Goal: Transaction & Acquisition: Obtain resource

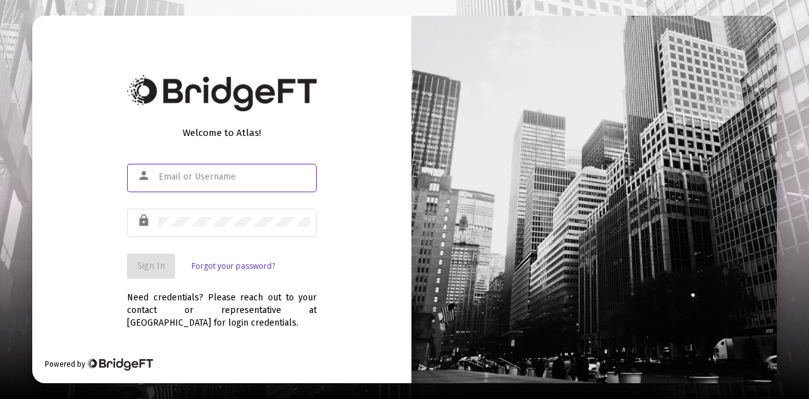
click at [222, 164] on div at bounding box center [235, 176] width 152 height 31
click at [224, 174] on input "text" at bounding box center [235, 177] width 152 height 10
type input "[PERSON_NAME][EMAIL_ADDRESS][DOMAIN_NAME]"
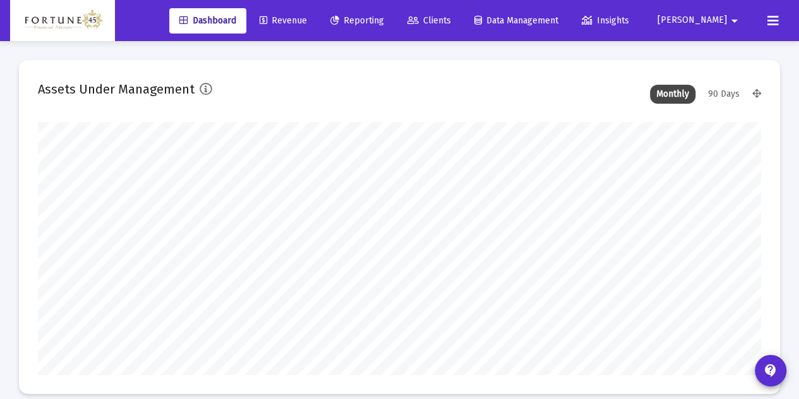
scroll to position [253, 388]
type input "[DATE]"
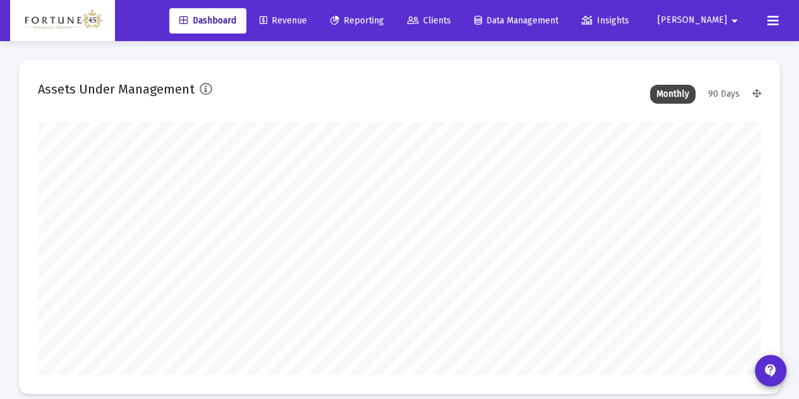
click at [384, 22] on span "Reporting" at bounding box center [357, 20] width 54 height 11
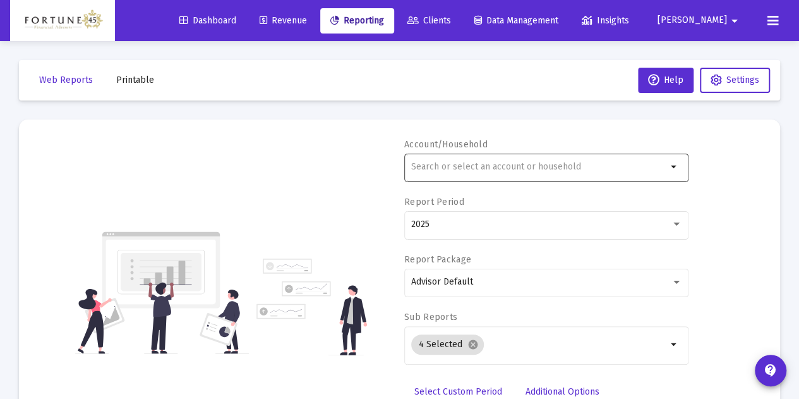
click at [446, 165] on input "text" at bounding box center [539, 167] width 256 height 10
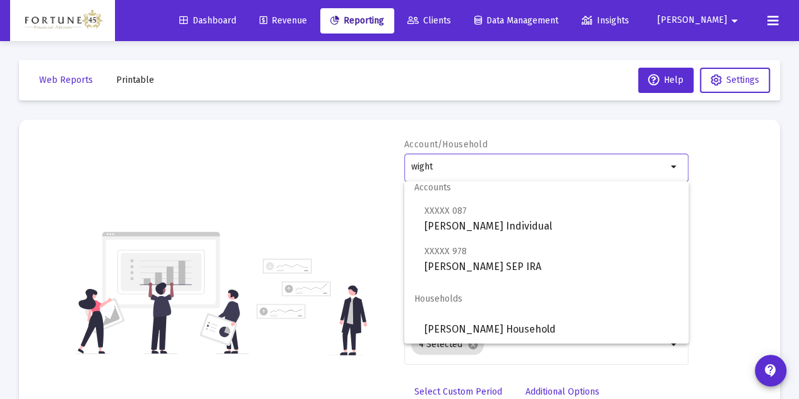
scroll to position [10, 0]
click at [560, 311] on span "Households" at bounding box center [546, 297] width 284 height 30
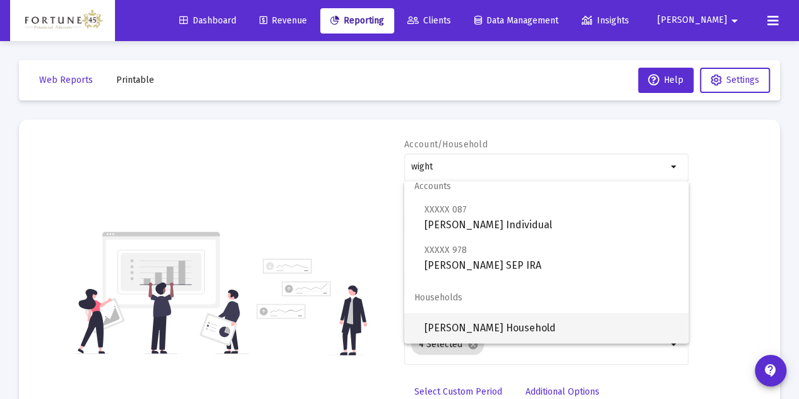
click at [562, 319] on span "[PERSON_NAME] Household" at bounding box center [551, 328] width 254 height 30
type input "[PERSON_NAME] Household"
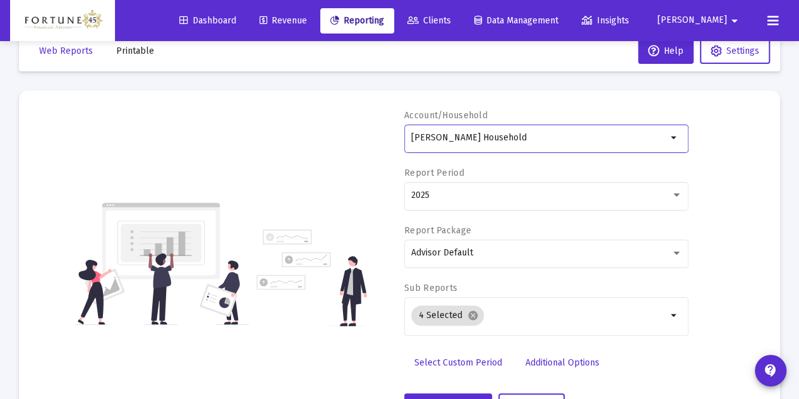
scroll to position [63, 0]
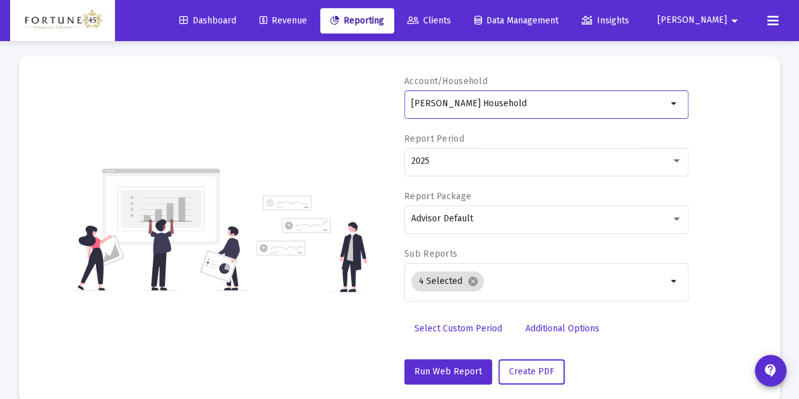
click at [471, 325] on span "Select Custom Period" at bounding box center [458, 328] width 88 height 11
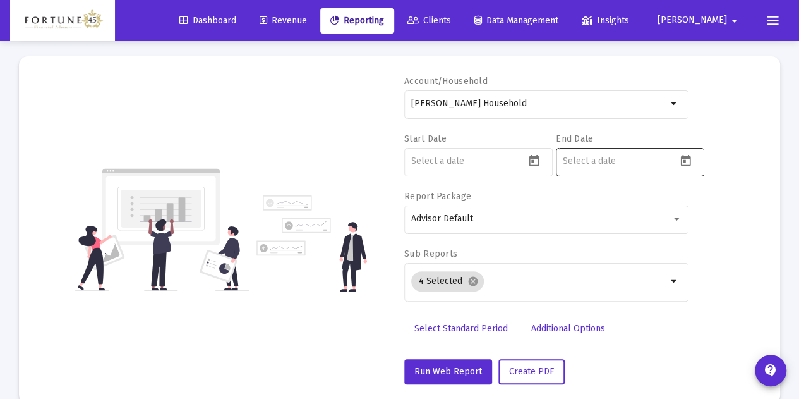
click at [687, 164] on icon "Open calendar" at bounding box center [685, 160] width 13 height 13
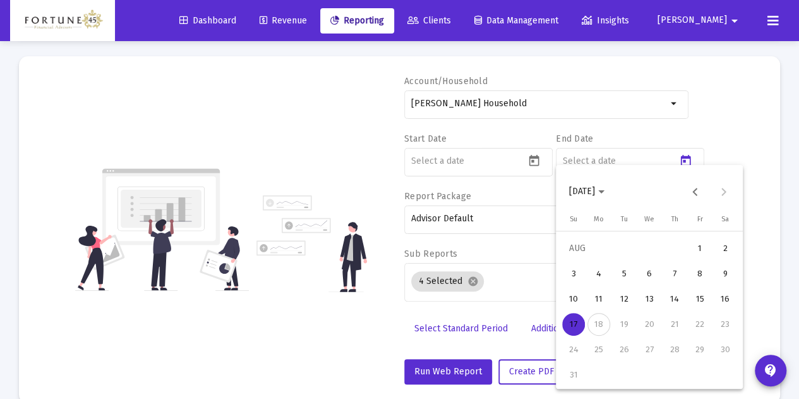
click at [704, 298] on div "15" at bounding box center [700, 298] width 23 height 23
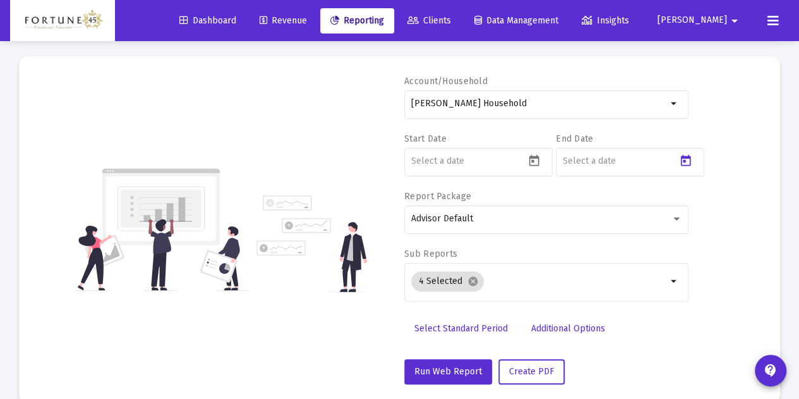
type input "[DATE]"
click at [534, 159] on icon "Open calendar" at bounding box center [533, 160] width 13 height 13
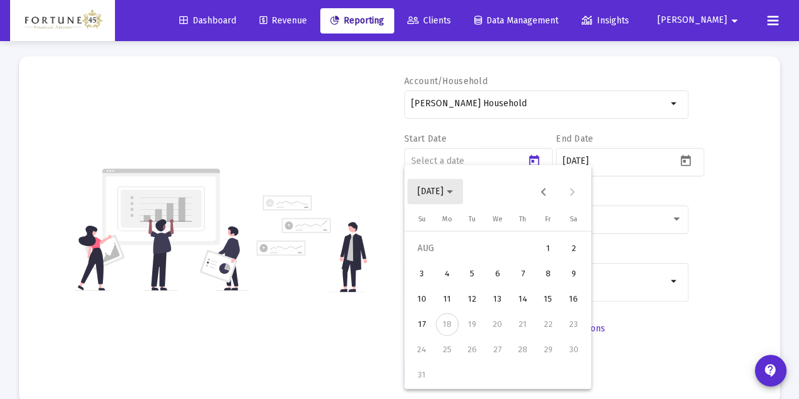
click at [453, 193] on icon "Choose month and year" at bounding box center [450, 191] width 6 height 3
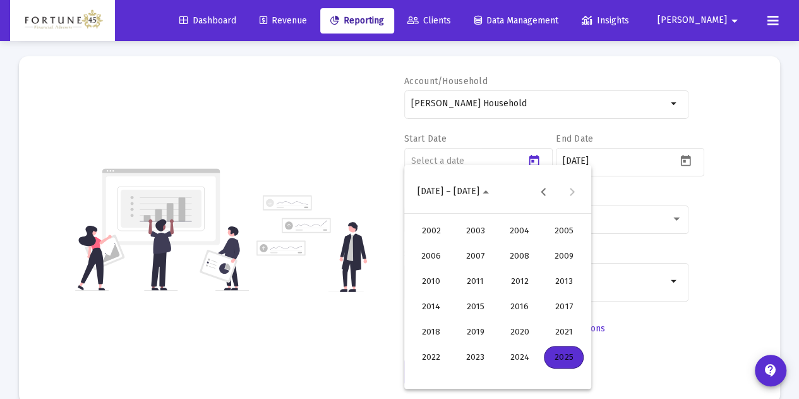
click at [572, 359] on div "2025" at bounding box center [564, 357] width 40 height 23
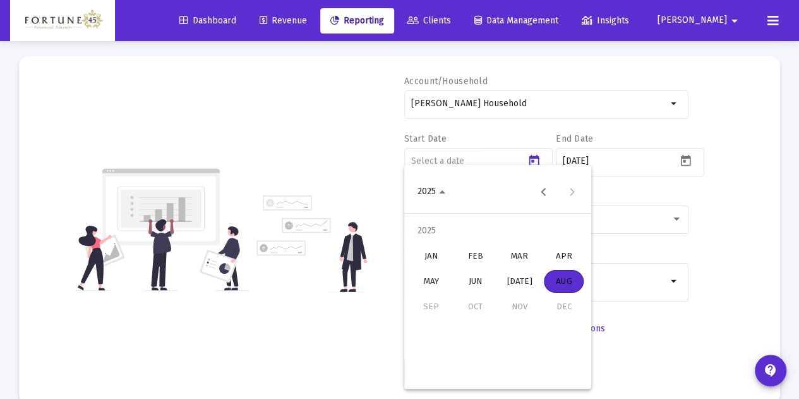
click at [437, 253] on div "JAN" at bounding box center [431, 255] width 40 height 23
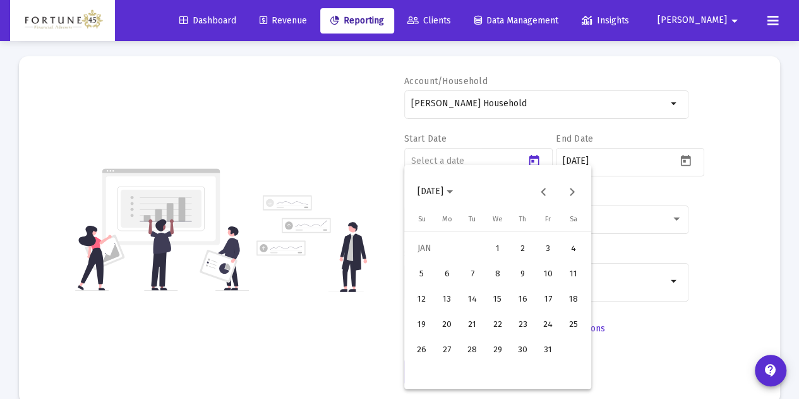
click at [494, 249] on div "1" at bounding box center [497, 248] width 23 height 23
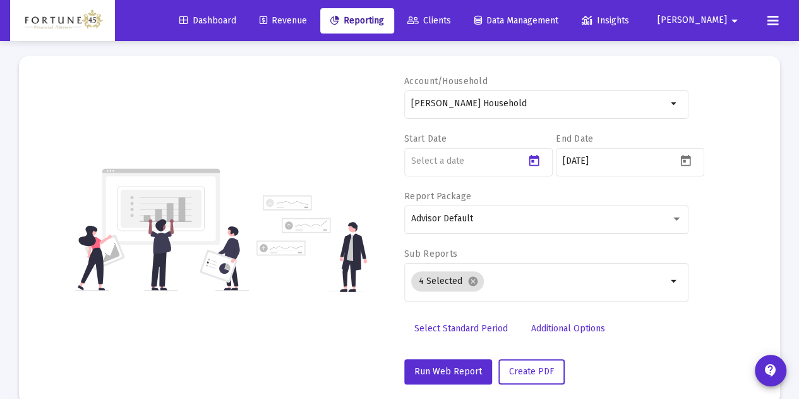
type input "[DATE]"
click at [533, 373] on span "Create PDF" at bounding box center [531, 371] width 45 height 11
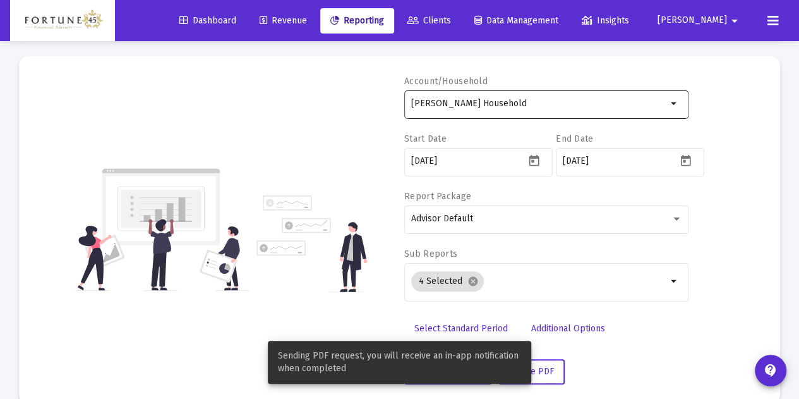
click at [518, 106] on input "[PERSON_NAME] Household" at bounding box center [539, 104] width 256 height 10
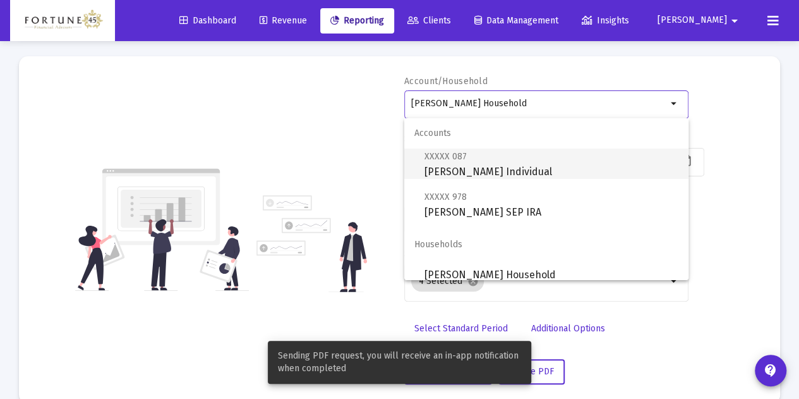
click at [510, 168] on span "XXXXX 087 [PERSON_NAME] Individual" at bounding box center [551, 163] width 254 height 31
type input "[PERSON_NAME] Individual"
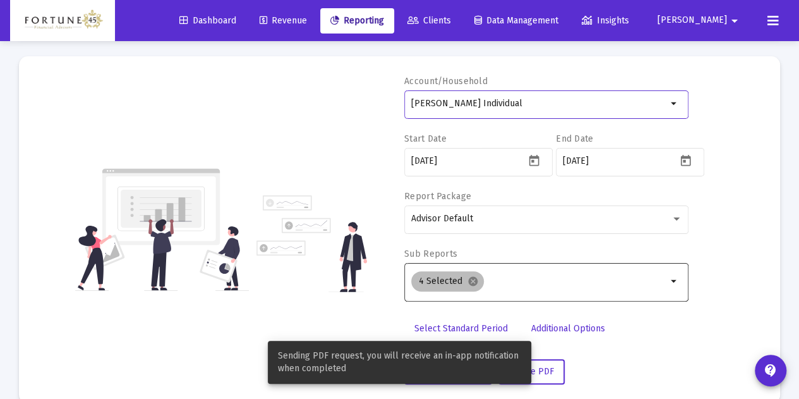
click at [478, 280] on mat-chip "4 Selected cancel" at bounding box center [447, 281] width 73 height 20
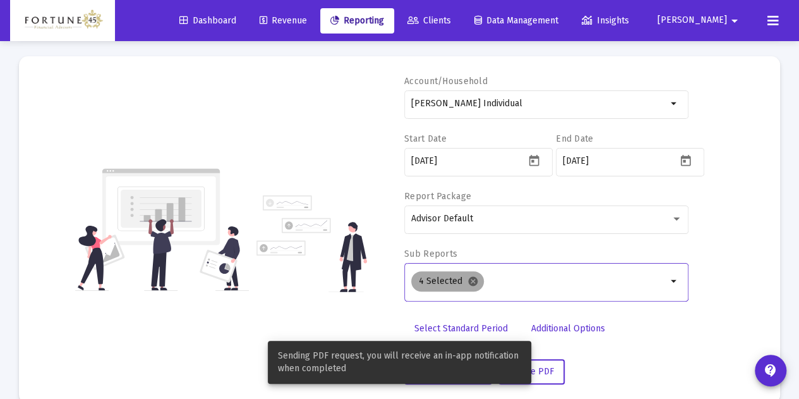
click at [472, 280] on mat-icon "cancel" at bounding box center [472, 280] width 11 height 11
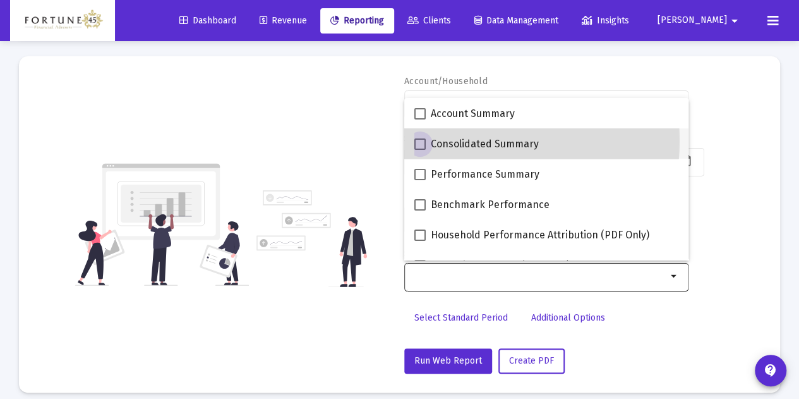
click at [457, 141] on span "Consolidated Summary" at bounding box center [485, 143] width 108 height 15
click at [420, 150] on input "Consolidated Summary" at bounding box center [419, 150] width 1 height 1
checkbox input "true"
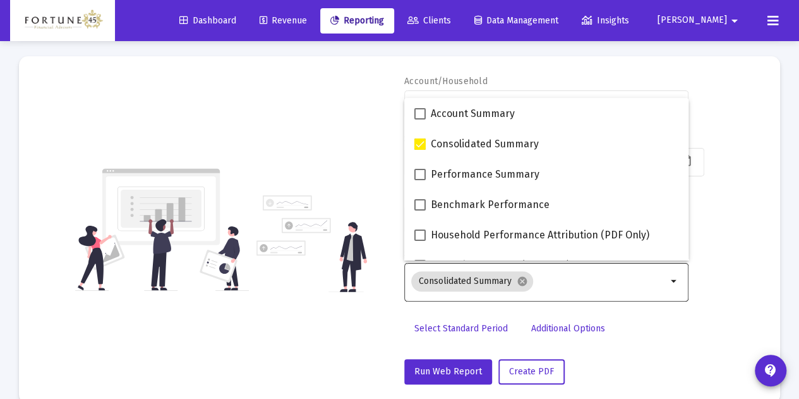
click at [333, 146] on div "Account/Household [PERSON_NAME] Individual arrow_drop_down Start Date [DATE] En…" at bounding box center [399, 229] width 723 height 309
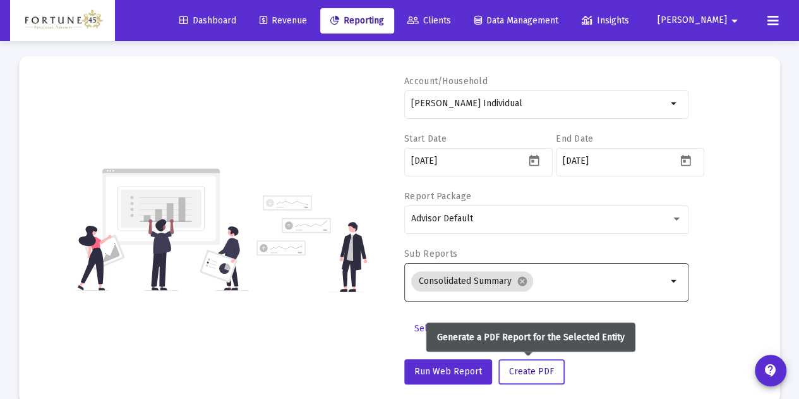
click at [533, 374] on span "Create PDF" at bounding box center [531, 371] width 45 height 11
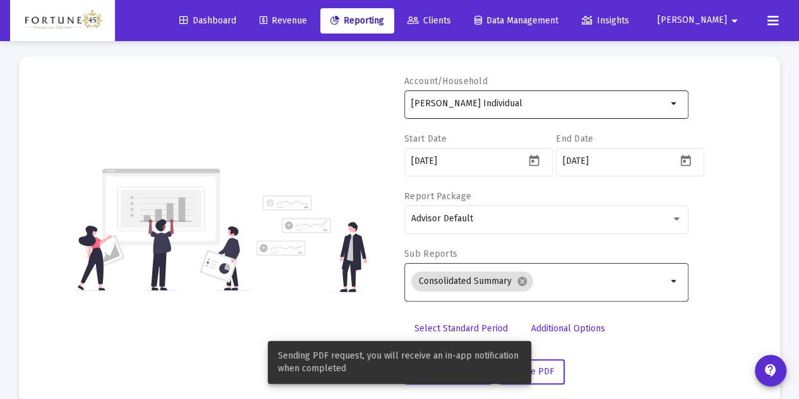
click at [515, 104] on input "[PERSON_NAME] Individual" at bounding box center [539, 104] width 256 height 10
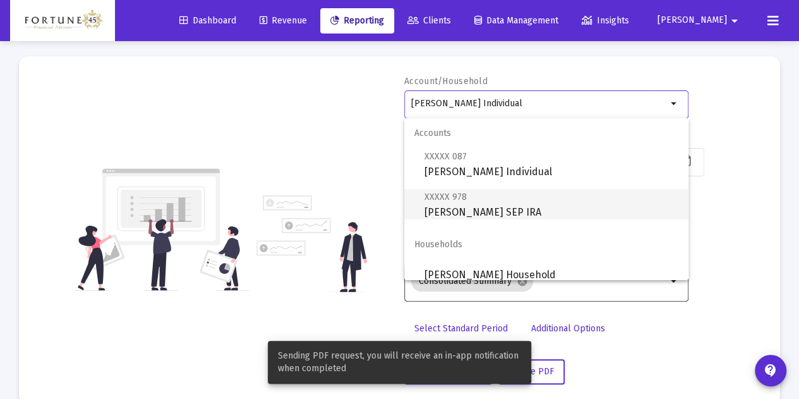
click at [523, 203] on span "XXXXX 978 [PERSON_NAME] SEP IRA" at bounding box center [551, 204] width 254 height 31
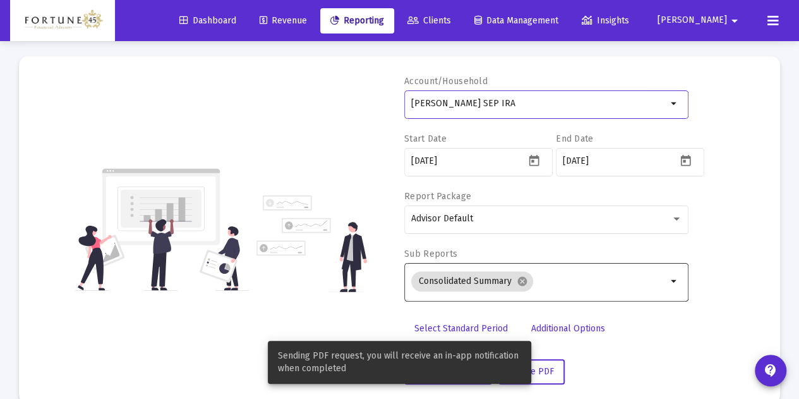
drag, startPoint x: 628, startPoint y: 363, endPoint x: 567, endPoint y: 366, distance: 61.4
click at [628, 362] on div "Run Web Report Create PDF" at bounding box center [546, 371] width 284 height 25
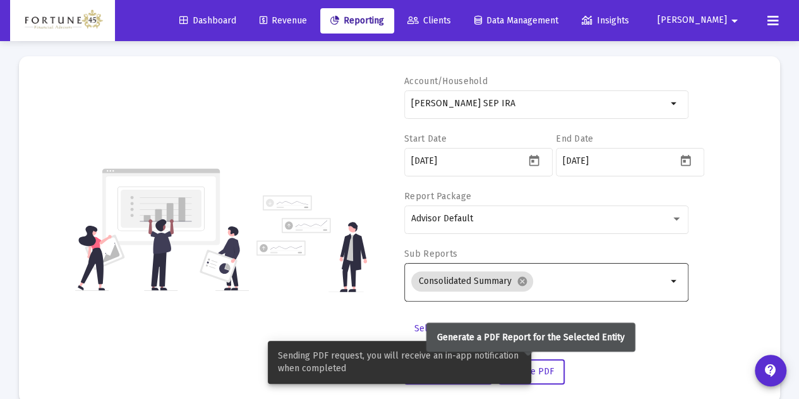
click at [546, 374] on div "Sending PDF request, you will receive an in-app notification when completed" at bounding box center [400, 361] width 294 height 73
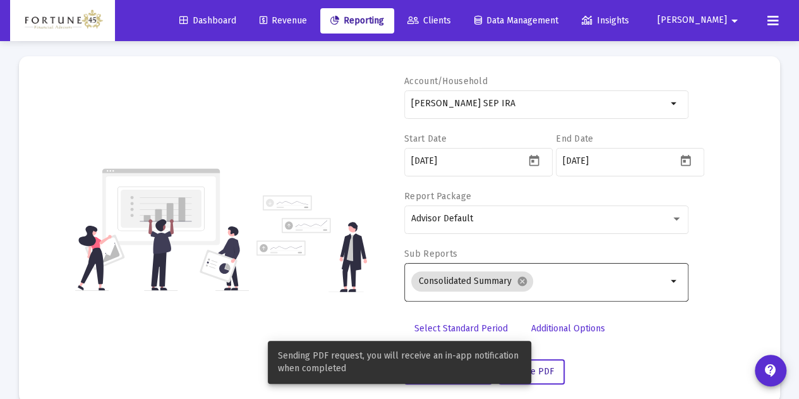
click at [539, 366] on span "Create PDF" at bounding box center [531, 371] width 45 height 11
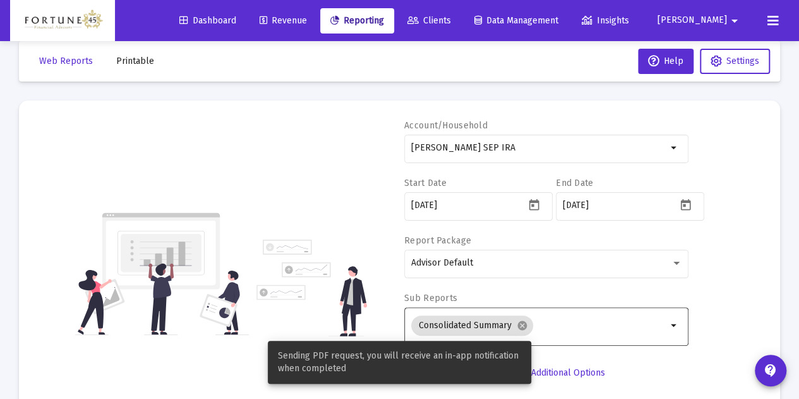
scroll to position [0, 0]
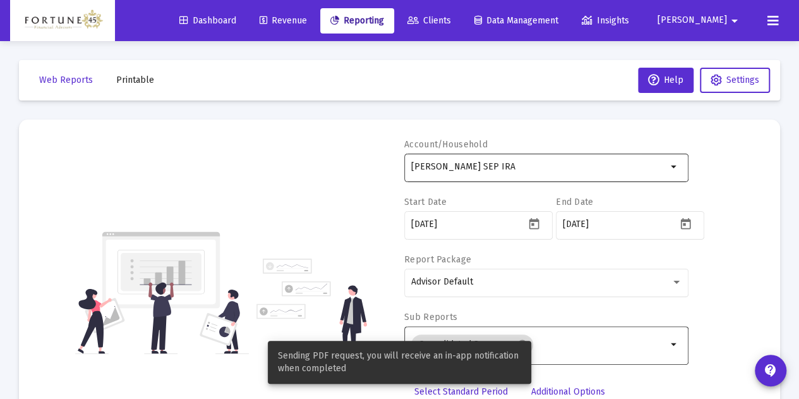
click at [530, 164] on input "[PERSON_NAME] SEP IRA" at bounding box center [539, 167] width 256 height 10
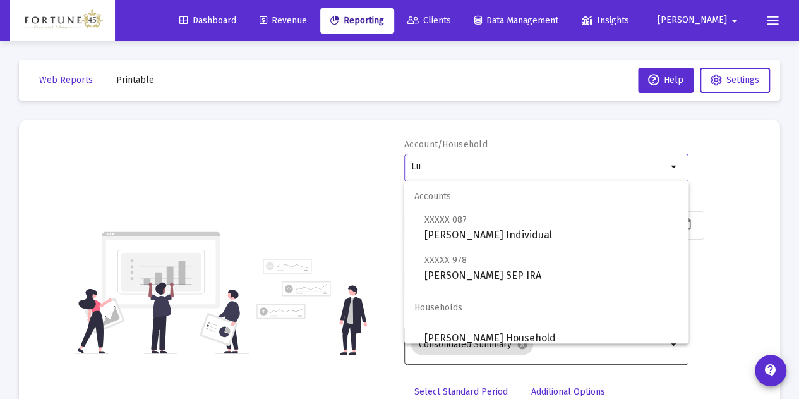
type input "L"
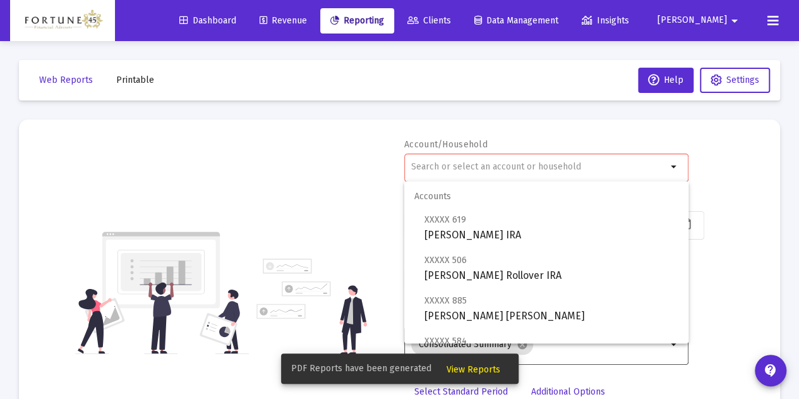
click at [143, 81] on span "Printable" at bounding box center [135, 80] width 38 height 11
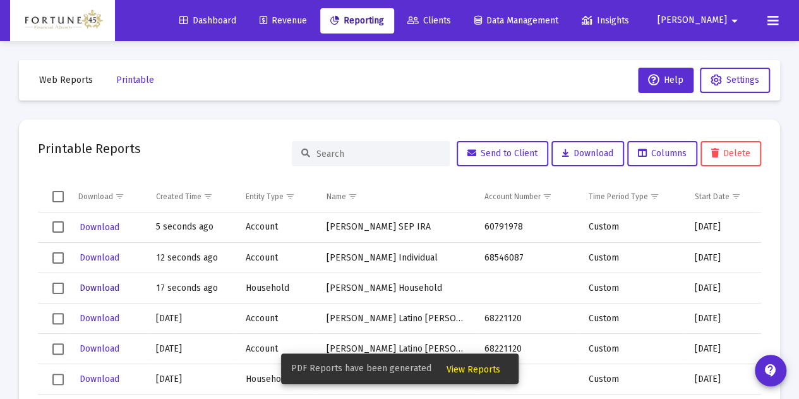
click at [114, 284] on span "Download" at bounding box center [100, 287] width 40 height 11
click at [107, 262] on button "Download" at bounding box center [99, 257] width 42 height 18
click at [104, 229] on span "Download" at bounding box center [100, 227] width 40 height 11
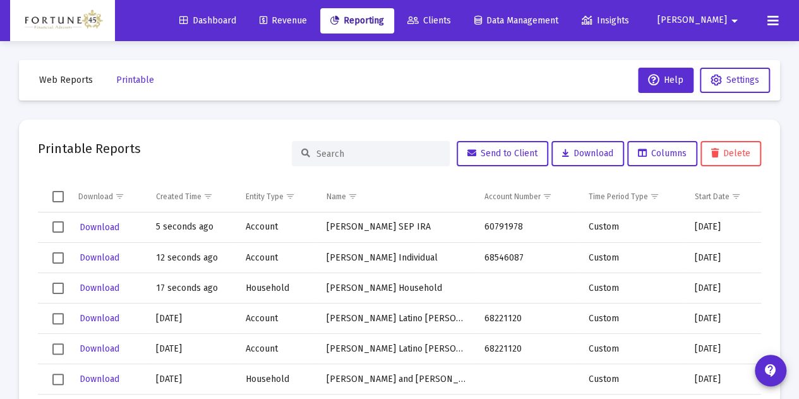
click at [461, 31] on link "Clients" at bounding box center [429, 20] width 64 height 25
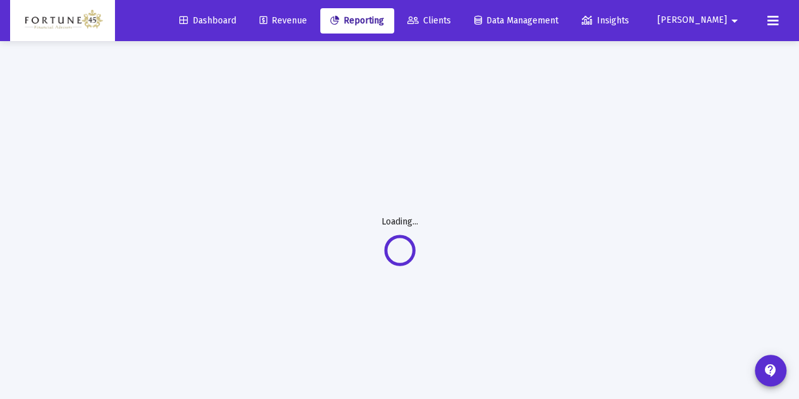
click at [384, 20] on span "Reporting" at bounding box center [357, 20] width 54 height 11
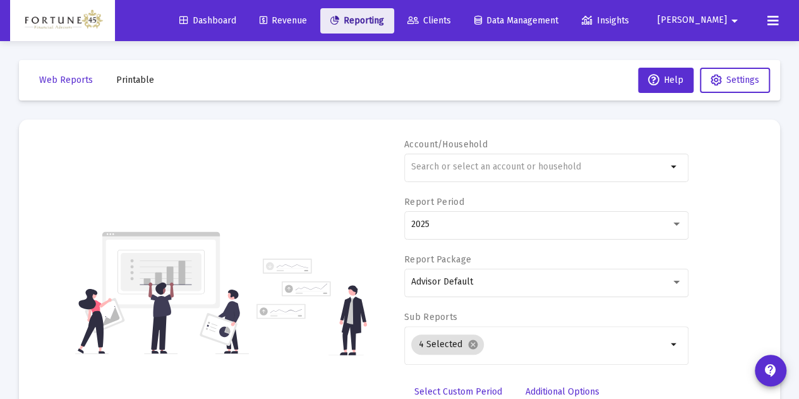
click at [384, 22] on span "Reporting" at bounding box center [357, 20] width 54 height 11
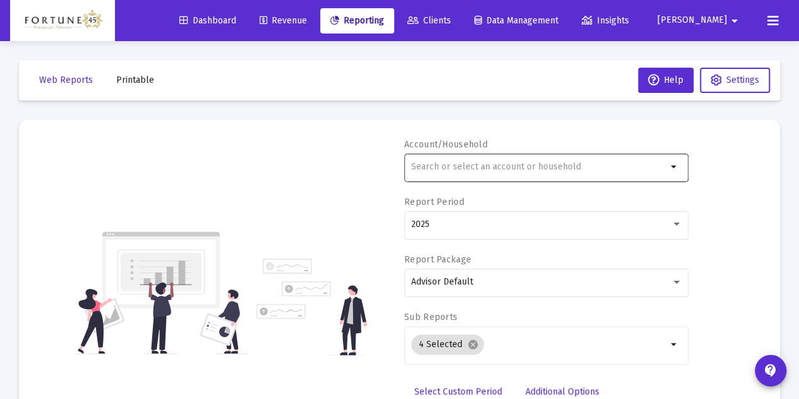
click at [452, 159] on div at bounding box center [539, 166] width 256 height 31
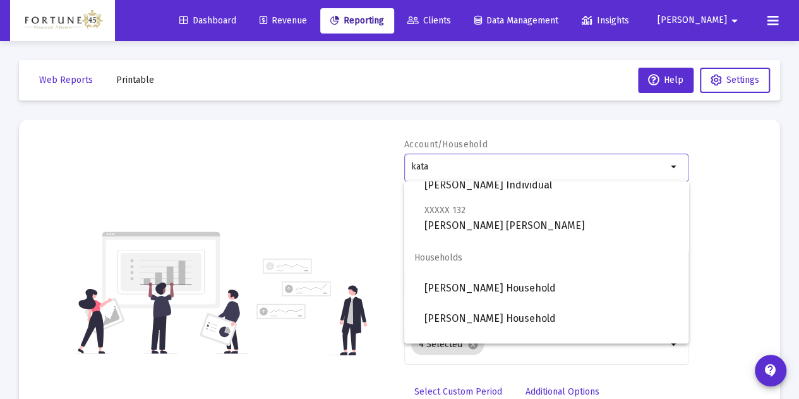
scroll to position [253, 0]
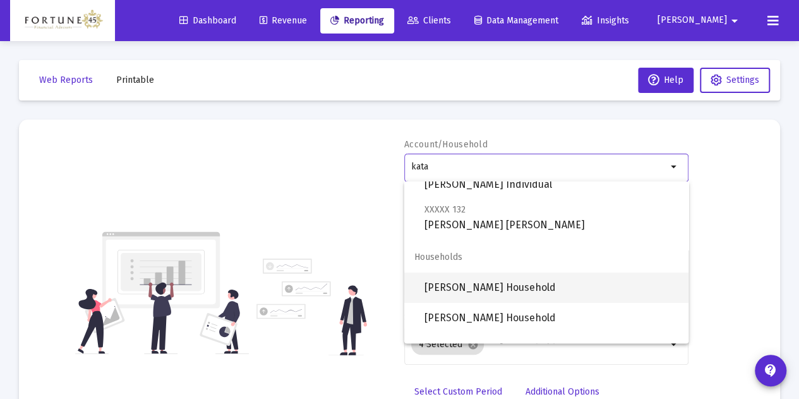
click at [494, 290] on span "[PERSON_NAME] Household" at bounding box center [551, 287] width 254 height 30
type input "[PERSON_NAME] Household"
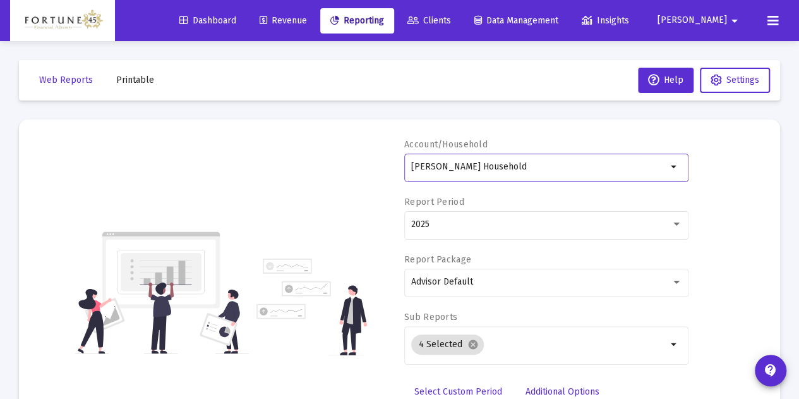
click at [455, 395] on span "Select Custom Period" at bounding box center [458, 391] width 88 height 11
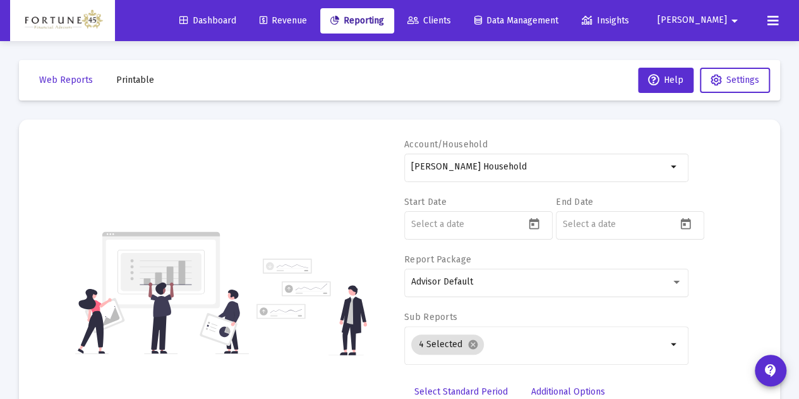
click at [458, 388] on span "Select Standard Period" at bounding box center [460, 391] width 93 height 11
click at [474, 383] on link "Select Custom Period" at bounding box center [458, 391] width 108 height 25
click at [531, 228] on icon "Open calendar" at bounding box center [534, 223] width 10 height 11
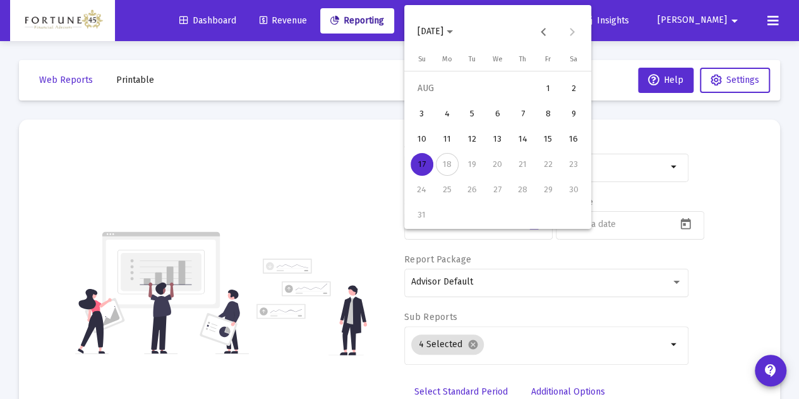
click at [463, 31] on button "[DATE]" at bounding box center [435, 31] width 56 height 25
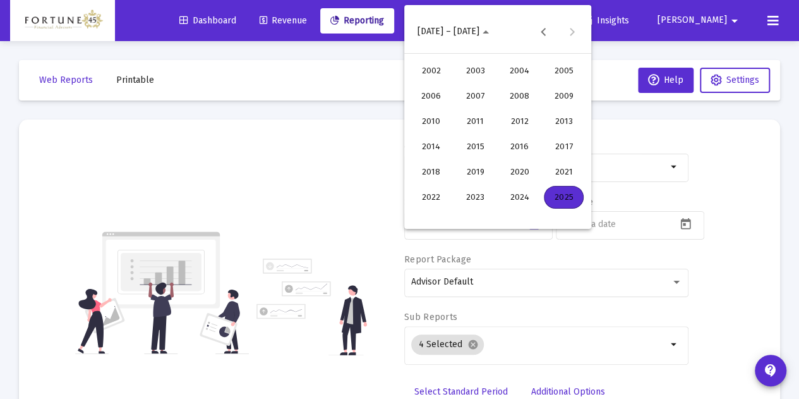
click at [578, 198] on div "2025" at bounding box center [564, 197] width 40 height 23
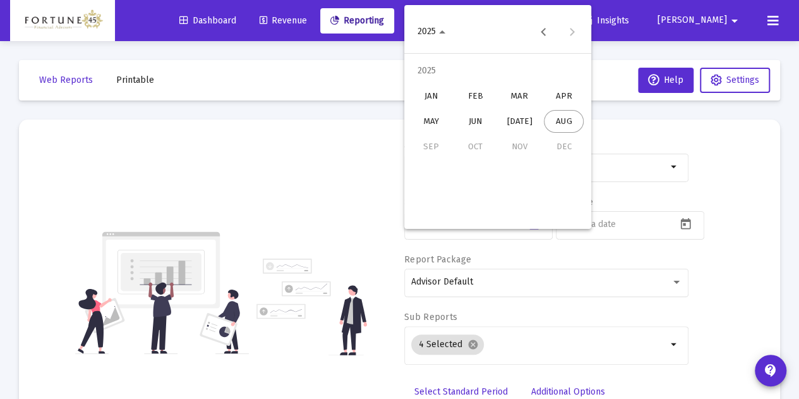
click at [437, 95] on div "JAN" at bounding box center [431, 96] width 40 height 23
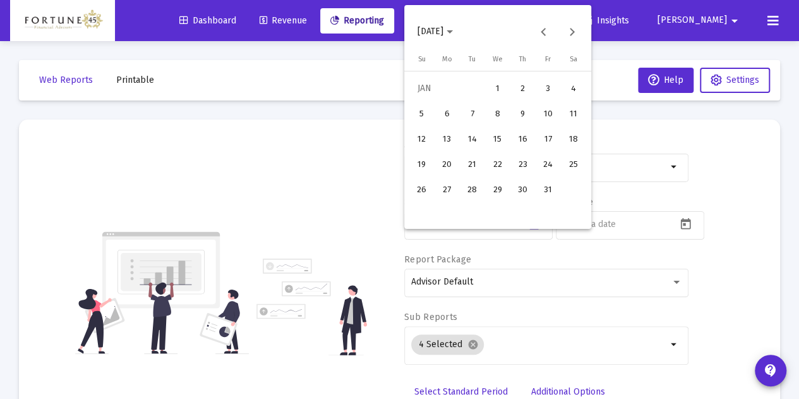
click at [493, 90] on div "1" at bounding box center [497, 88] width 23 height 23
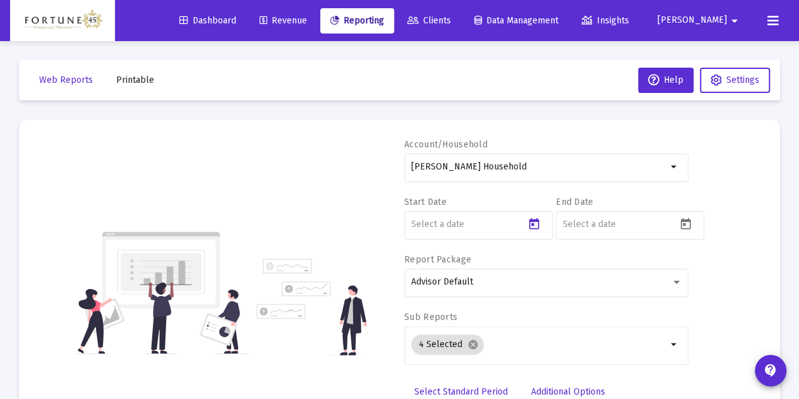
type input "[DATE]"
click at [683, 221] on icon "Open calendar" at bounding box center [685, 223] width 13 height 13
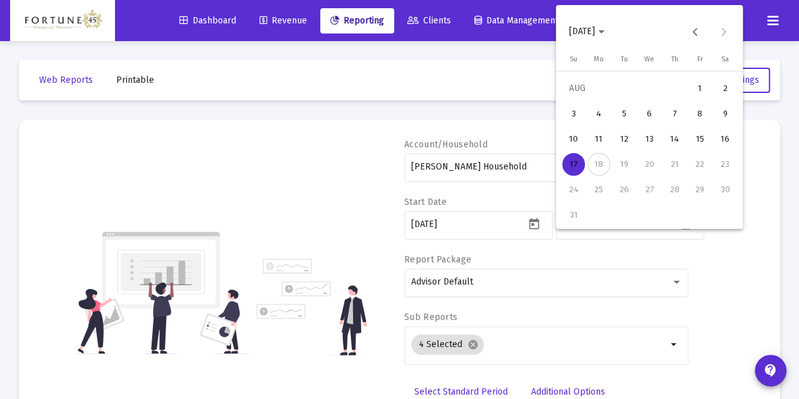
click at [702, 145] on div "15" at bounding box center [700, 139] width 23 height 23
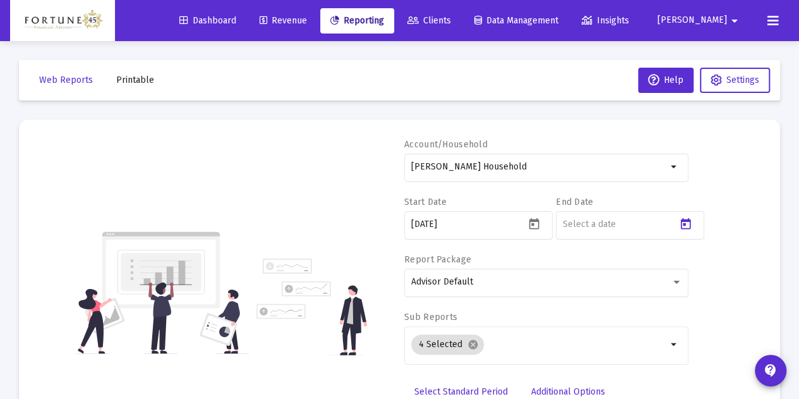
type input "[DATE]"
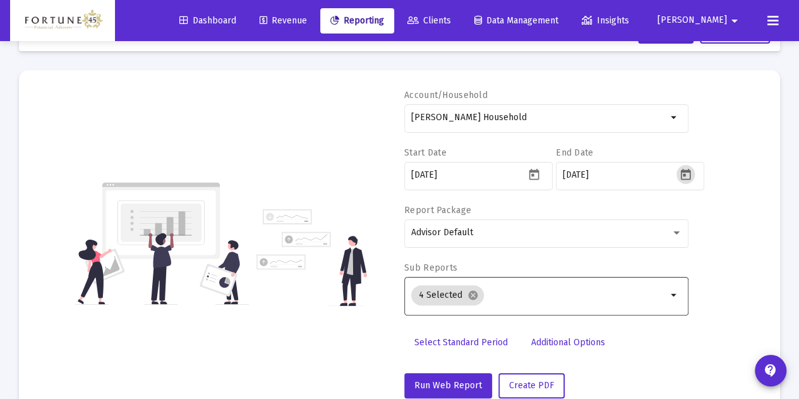
scroll to position [85, 0]
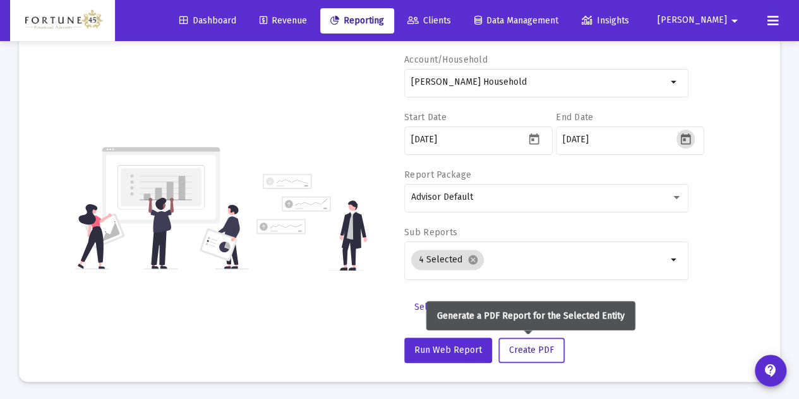
click at [522, 342] on button "Create PDF" at bounding box center [531, 349] width 66 height 25
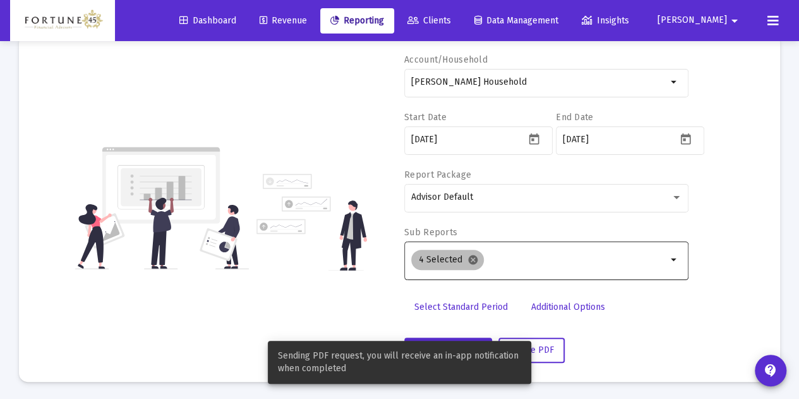
click at [472, 260] on mat-icon "cancel" at bounding box center [472, 259] width 11 height 11
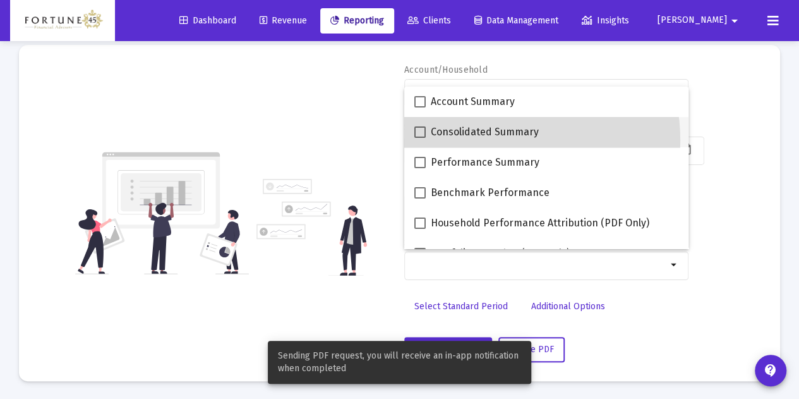
click at [481, 141] on mat-checkbox "Consolidated Summary" at bounding box center [476, 132] width 124 height 30
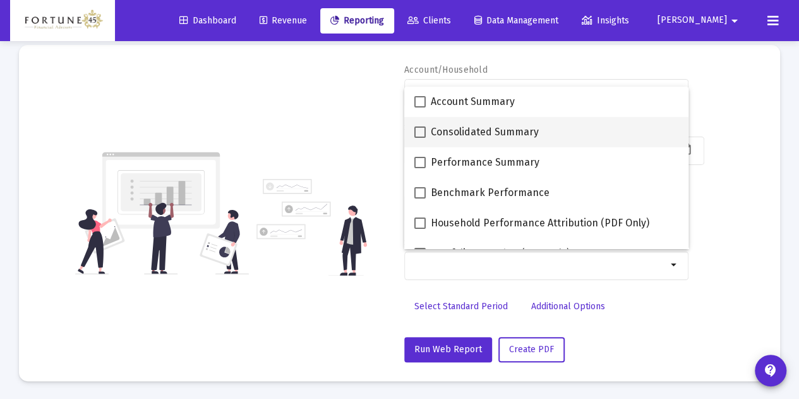
click at [431, 131] on span "Consolidated Summary" at bounding box center [485, 131] width 108 height 15
click at [420, 138] on input "Consolidated Summary" at bounding box center [419, 138] width 1 height 1
checkbox input "true"
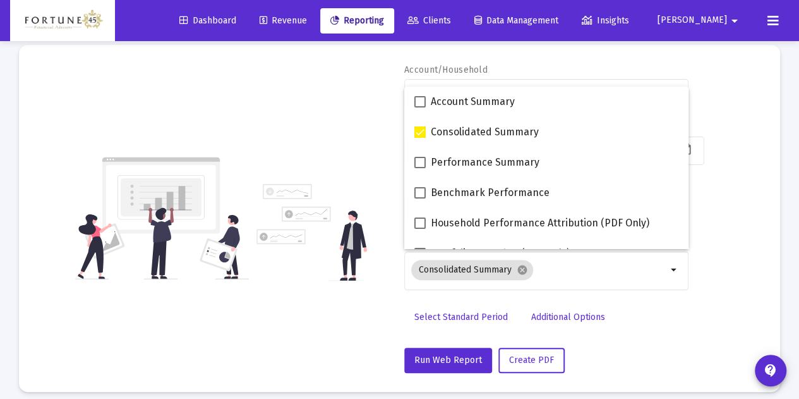
click at [360, 133] on div "Account/Household [PERSON_NAME] Household arrow_drop_down Start Date [DATE] End…" at bounding box center [399, 218] width 723 height 309
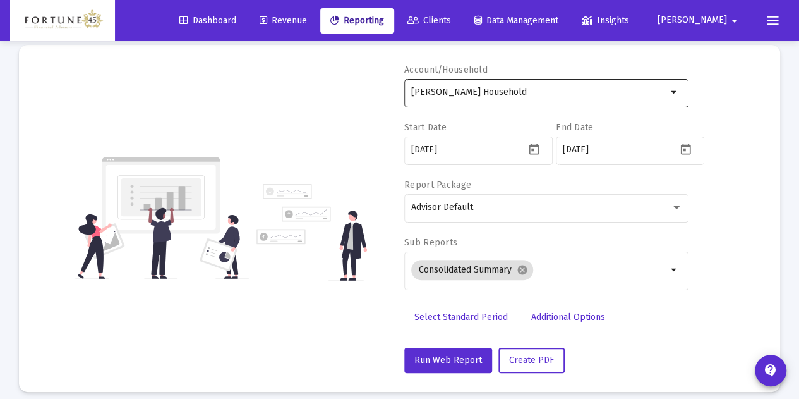
click at [468, 102] on div "[PERSON_NAME] Household" at bounding box center [539, 91] width 256 height 31
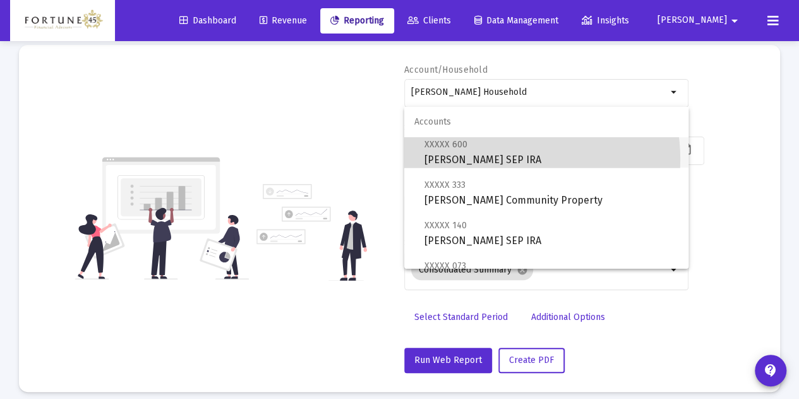
click at [502, 159] on span "XXXXX 600 [PERSON_NAME] SEP IRA" at bounding box center [551, 151] width 254 height 31
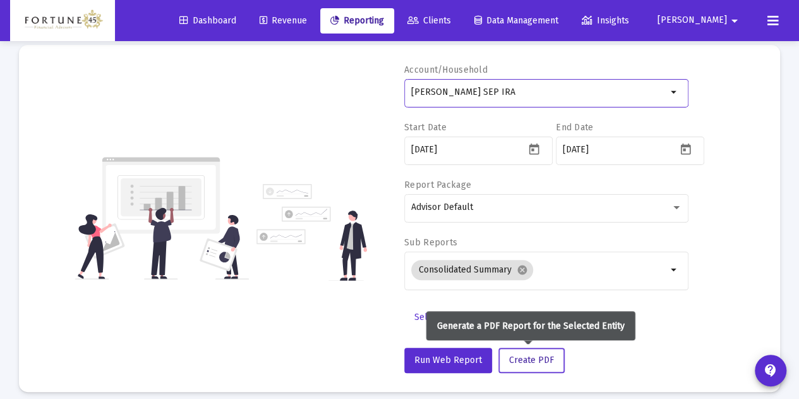
click at [539, 364] on button "Create PDF" at bounding box center [531, 359] width 66 height 25
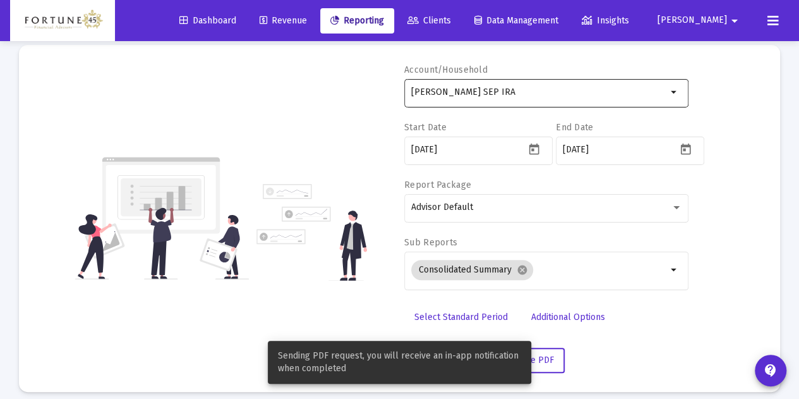
click at [519, 105] on div "[PERSON_NAME] SEP IRA" at bounding box center [539, 91] width 256 height 31
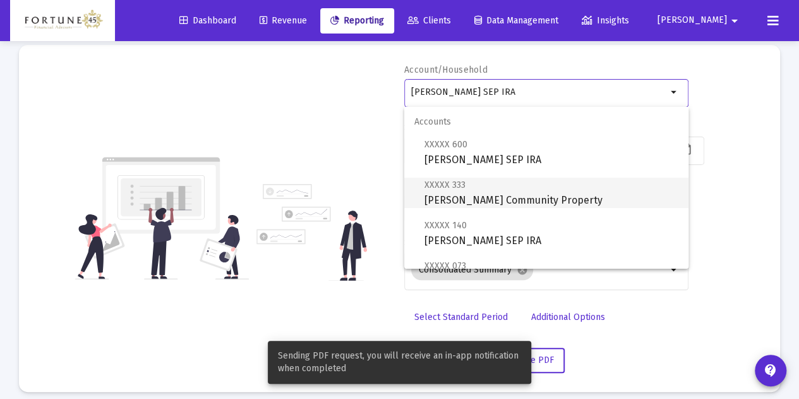
click at [520, 186] on span "XXXXX [STREET_ADDRESS] Kataria Community Property" at bounding box center [551, 192] width 254 height 31
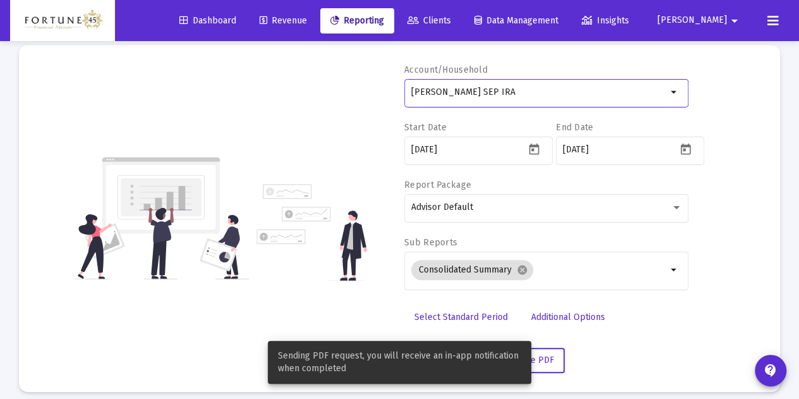
type input "[PERSON_NAME] Community Property"
click at [543, 354] on div "Sending PDF request, you will receive an in-app notification when completed" at bounding box center [400, 361] width 294 height 73
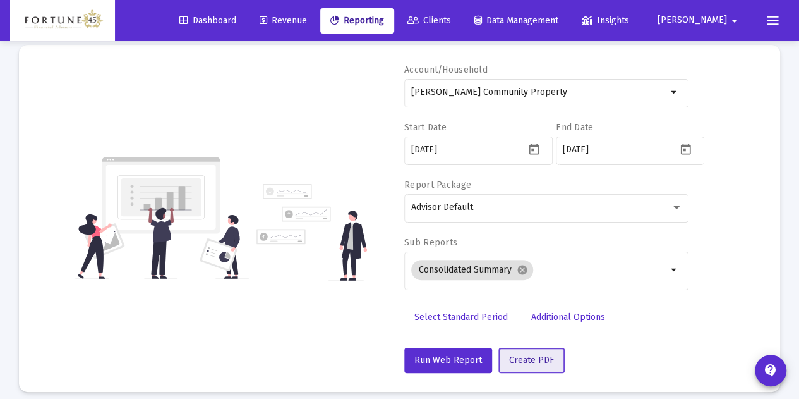
click at [550, 356] on button "Create PDF" at bounding box center [531, 359] width 66 height 25
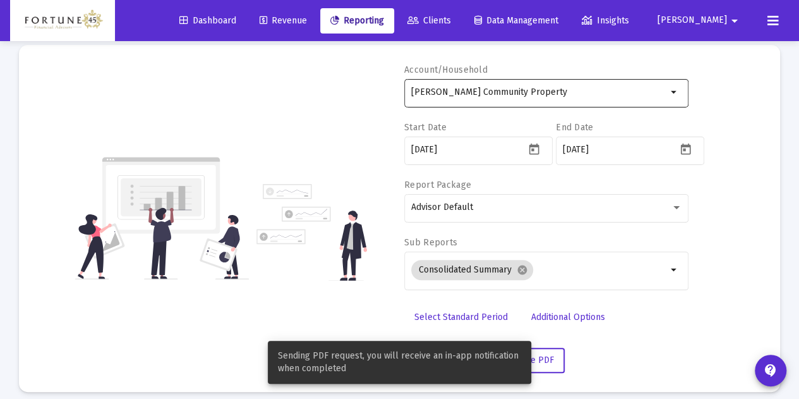
click at [517, 91] on input "[PERSON_NAME] Community Property" at bounding box center [539, 92] width 256 height 10
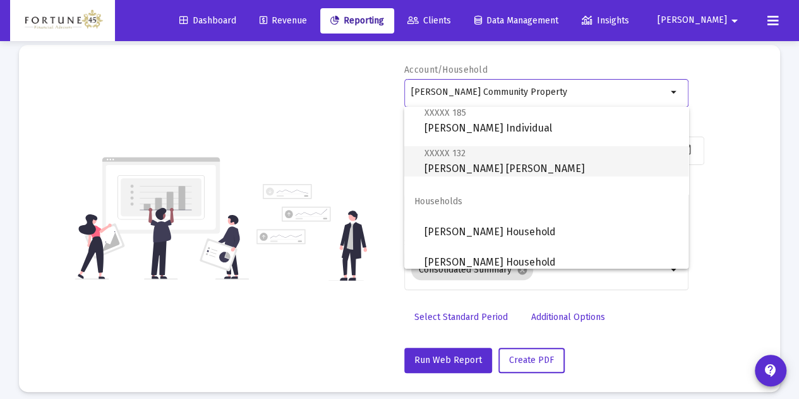
scroll to position [253, 0]
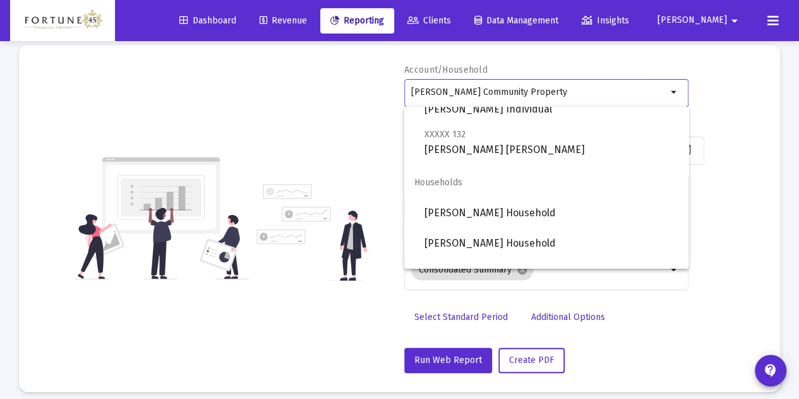
click at [301, 141] on div "Account/Household [PERSON_NAME] Community Property arrow_drop_down Start Date […" at bounding box center [399, 218] width 723 height 309
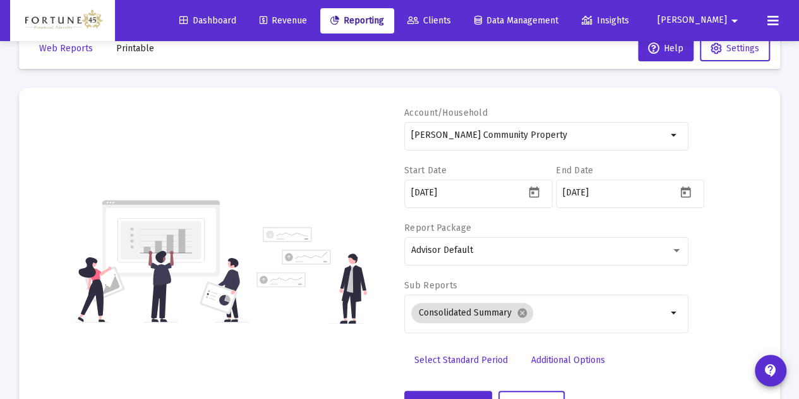
scroll to position [0, 0]
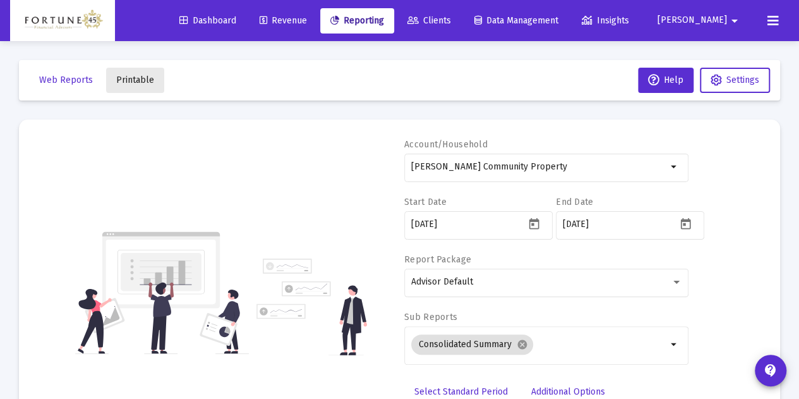
click at [135, 85] on span "Printable" at bounding box center [135, 80] width 38 height 11
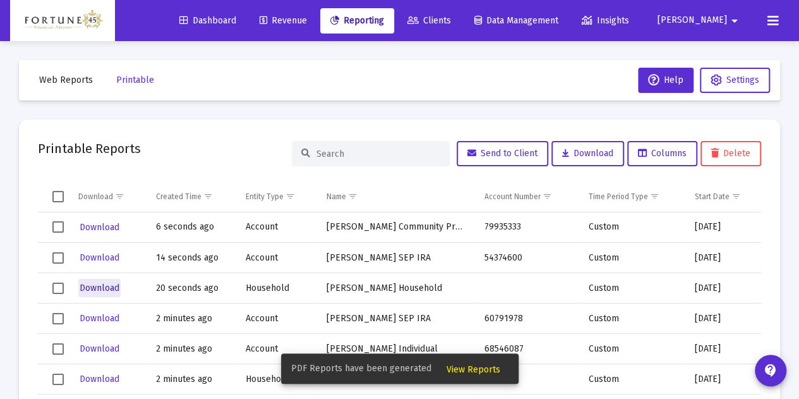
click at [116, 287] on span "Download" at bounding box center [100, 287] width 40 height 11
click at [110, 265] on button "Download" at bounding box center [99, 257] width 42 height 18
click at [105, 234] on button "Download" at bounding box center [99, 227] width 42 height 18
